Goal: Information Seeking & Learning: Learn about a topic

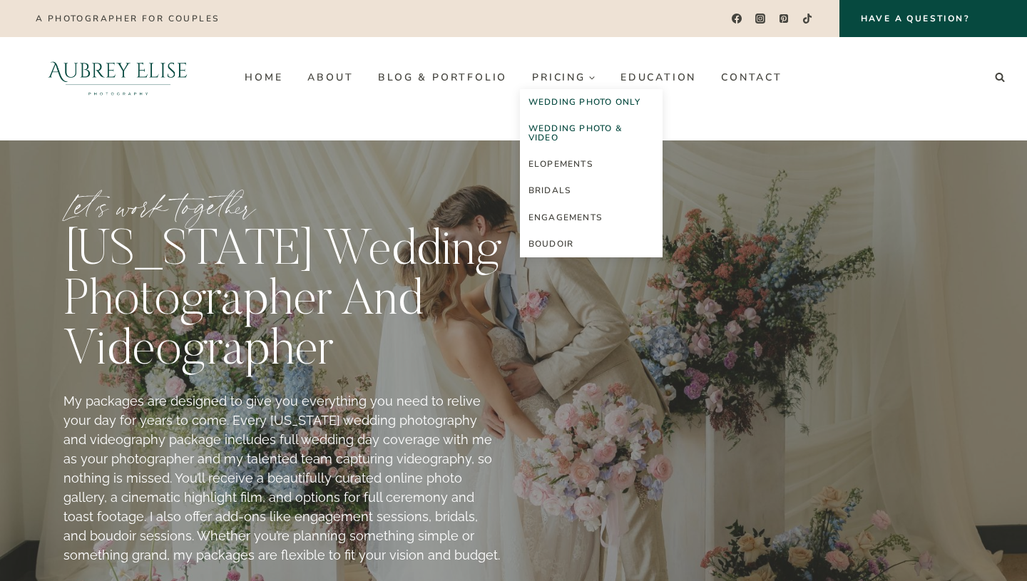
click at [610, 103] on link "Wedding Photo Only" at bounding box center [591, 102] width 143 height 26
